Goal: Task Accomplishment & Management: Complete application form

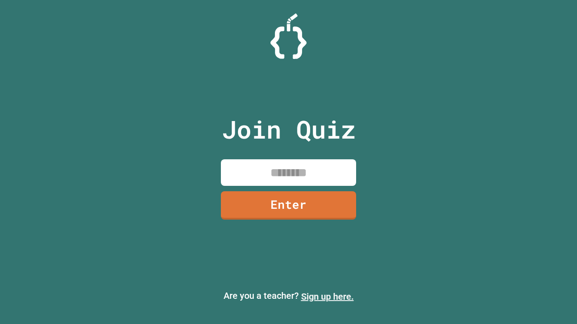
click at [327, 297] on link "Sign up here." at bounding box center [327, 297] width 53 height 11
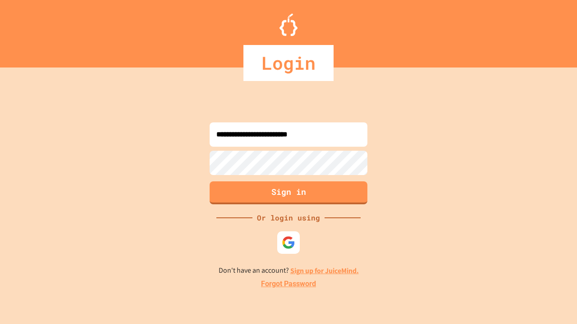
type input "**********"
